Goal: Task Accomplishment & Management: Manage account settings

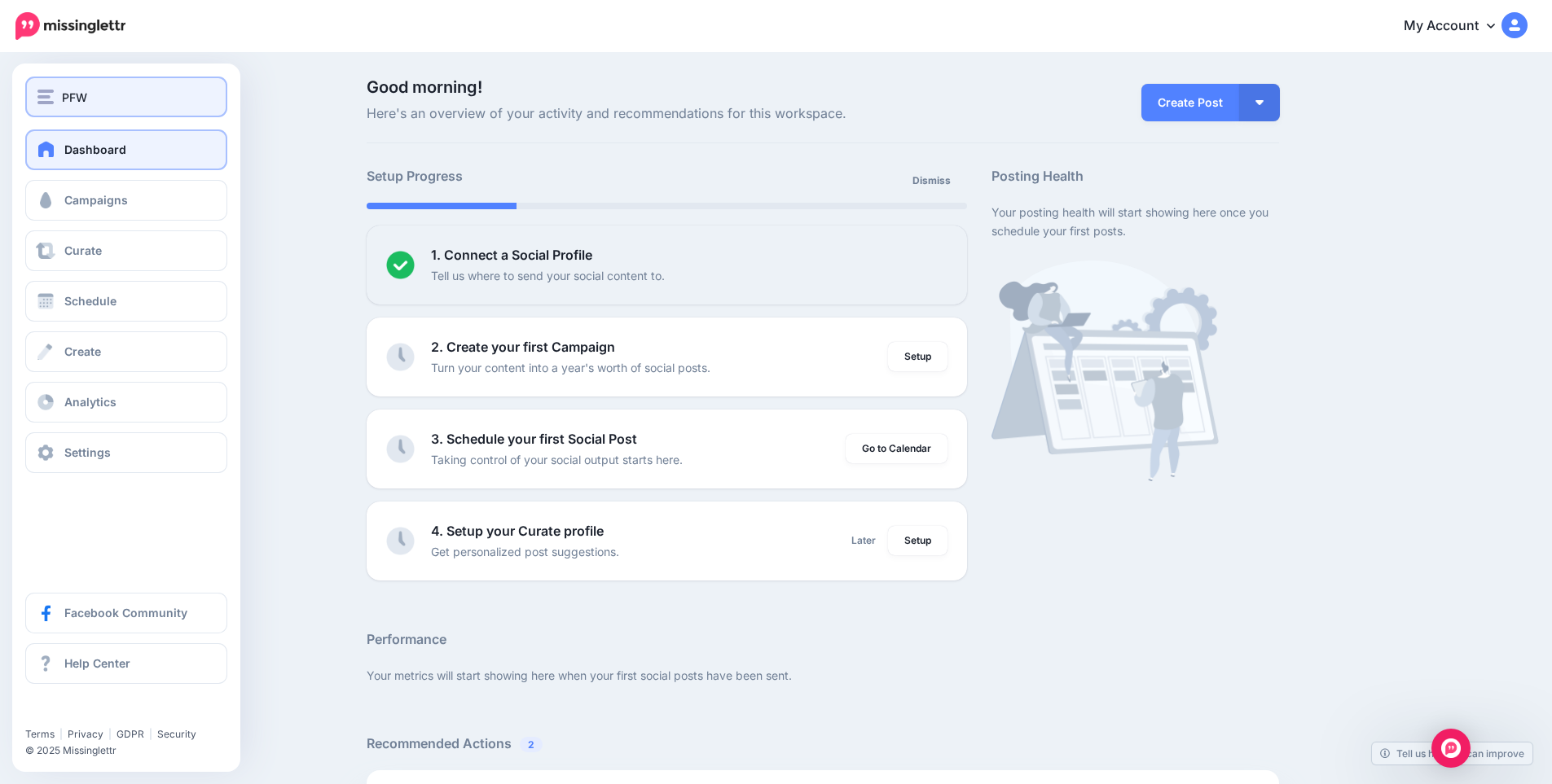
click at [60, 96] on div "PFW" at bounding box center [127, 97] width 178 height 18
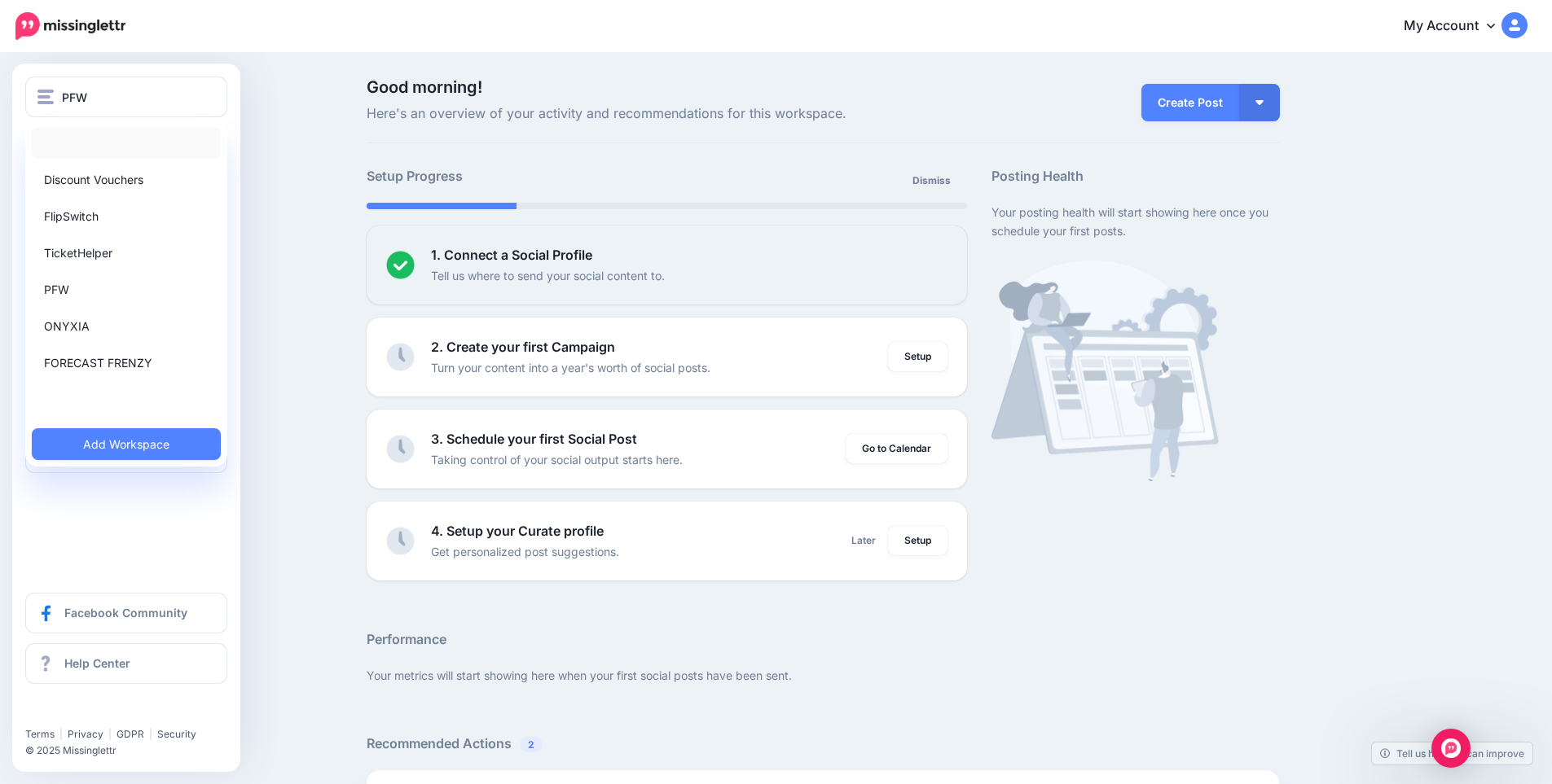
click at [80, 150] on link at bounding box center [126, 143] width 189 height 32
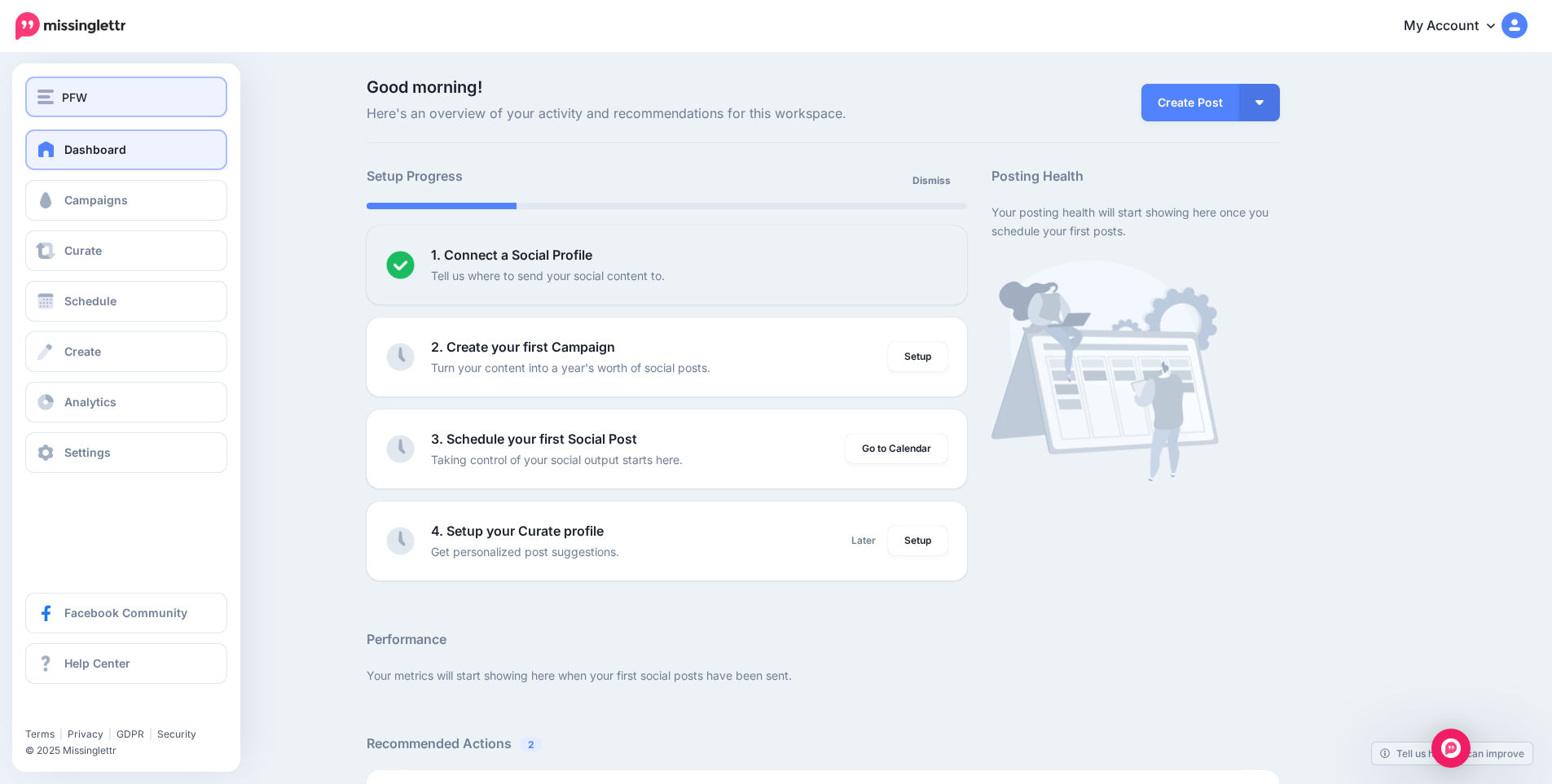
click at [109, 105] on div "PFW" at bounding box center [127, 97] width 178 height 18
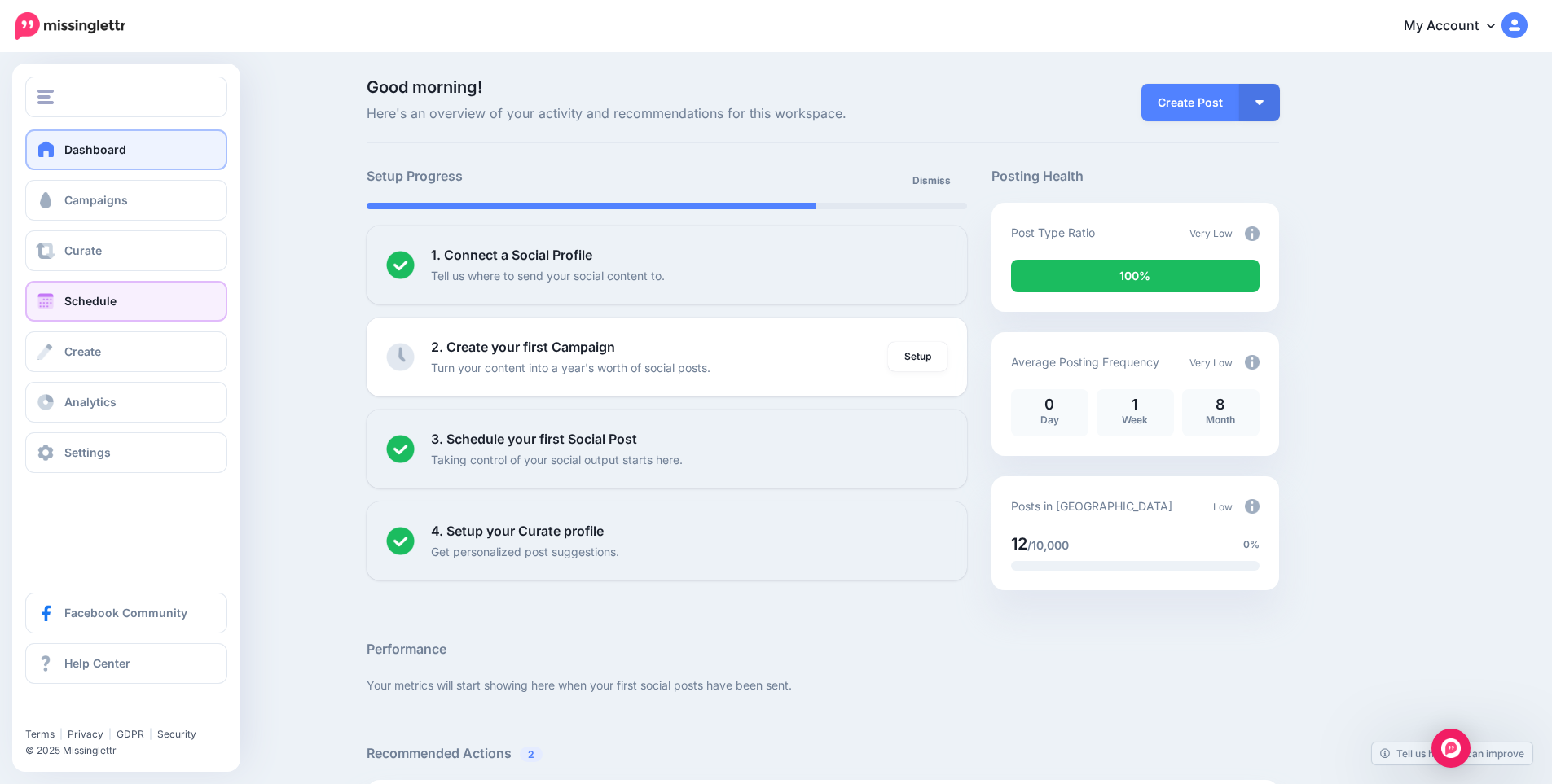
click at [120, 289] on link "Schedule" at bounding box center [127, 301] width 202 height 40
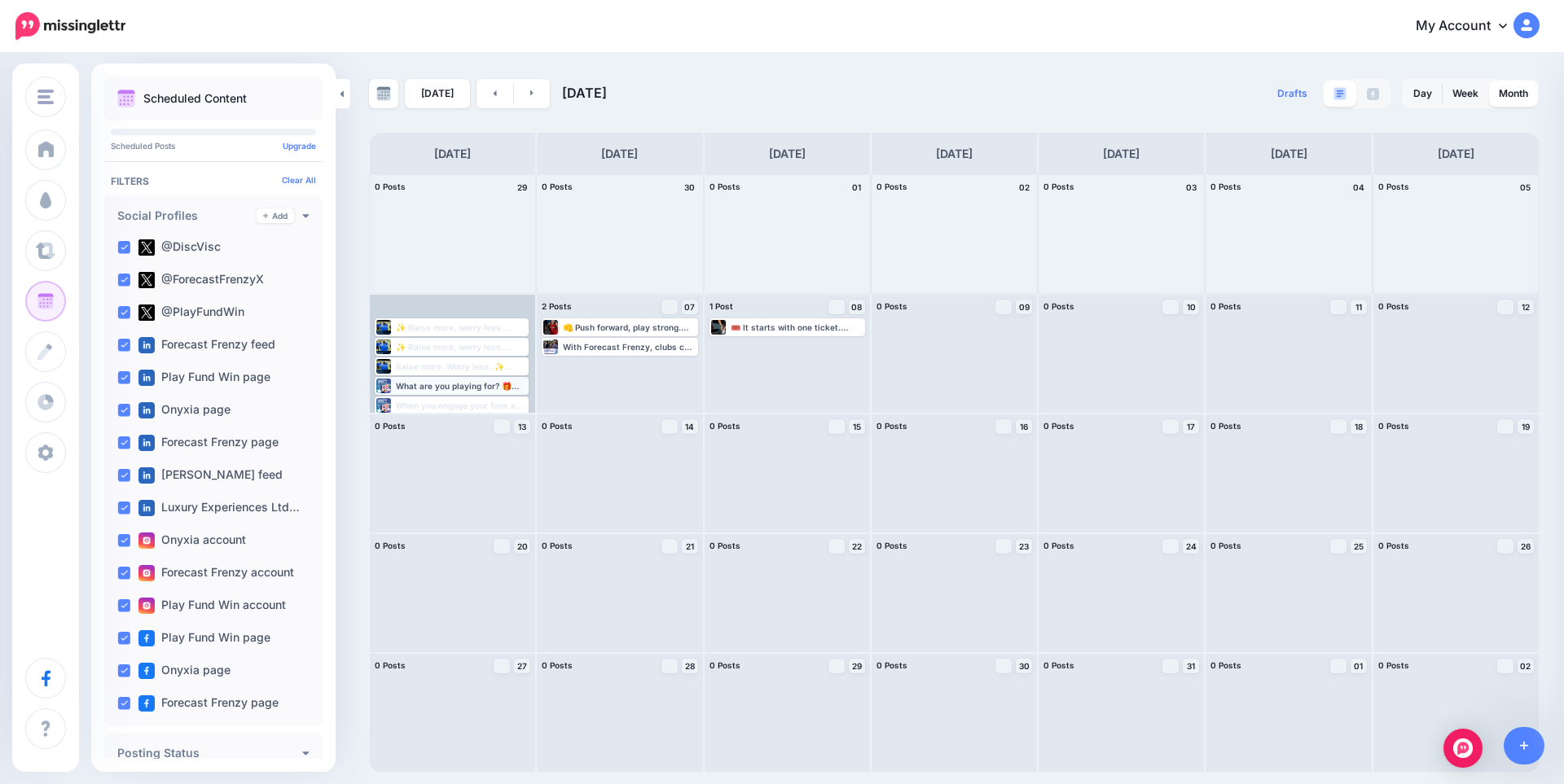
scroll to position [48, 0]
